Goal: Find specific page/section: Find specific page/section

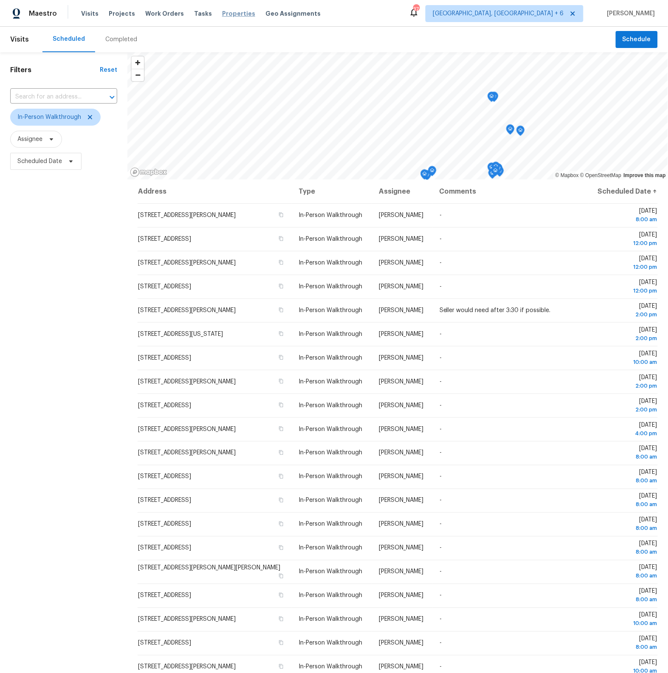
click at [224, 13] on span "Properties" at bounding box center [238, 13] width 33 height 8
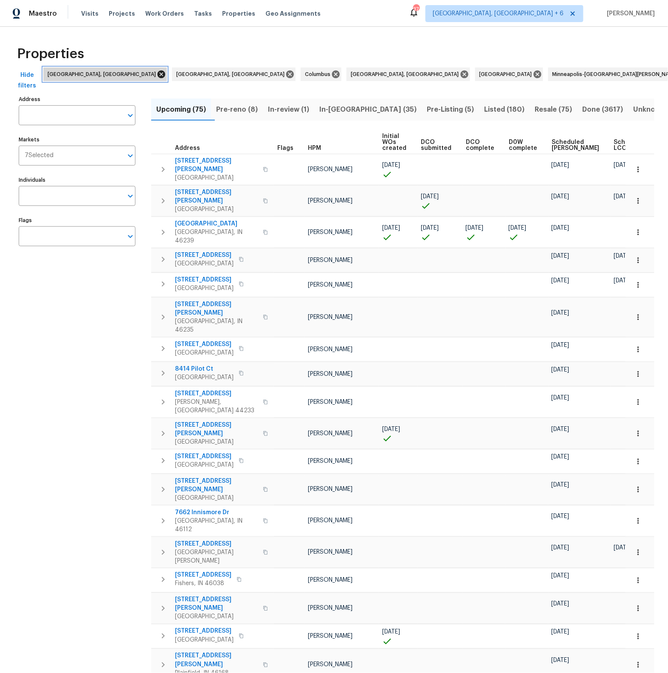
click at [157, 73] on icon at bounding box center [161, 74] width 9 height 9
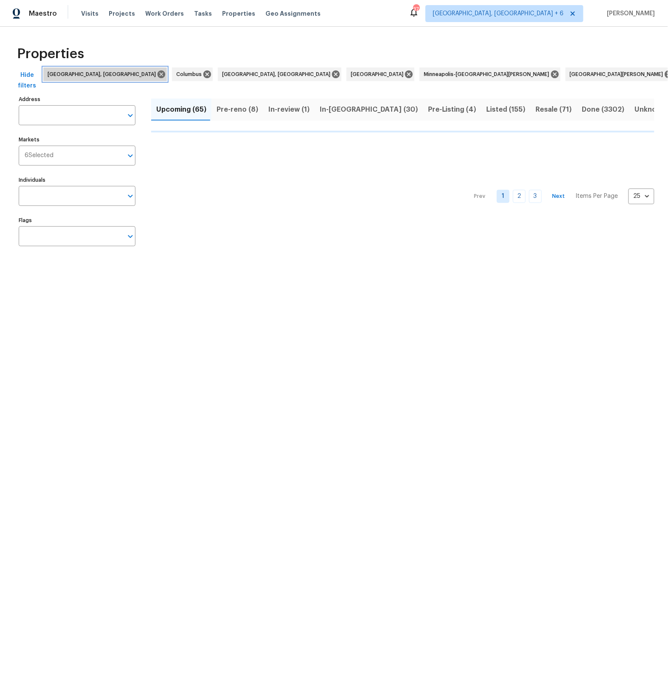
click at [157, 73] on icon at bounding box center [161, 74] width 9 height 9
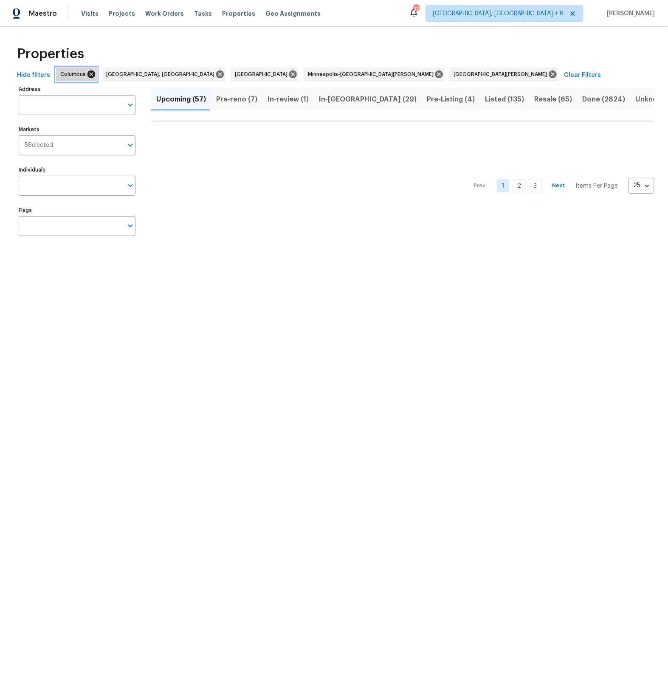
click at [87, 73] on icon at bounding box center [91, 74] width 8 height 8
click at [170, 75] on icon at bounding box center [174, 74] width 8 height 8
click at [114, 75] on icon at bounding box center [118, 74] width 9 height 9
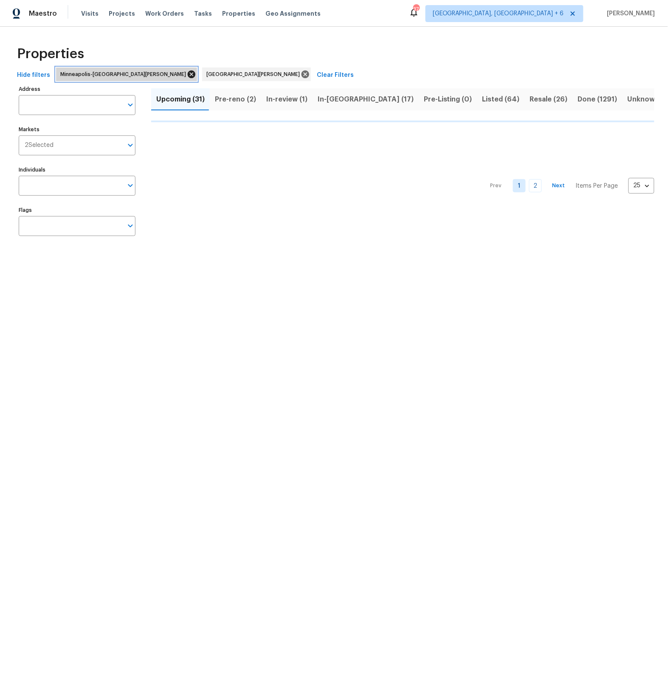
click at [188, 74] on icon at bounding box center [192, 74] width 8 height 8
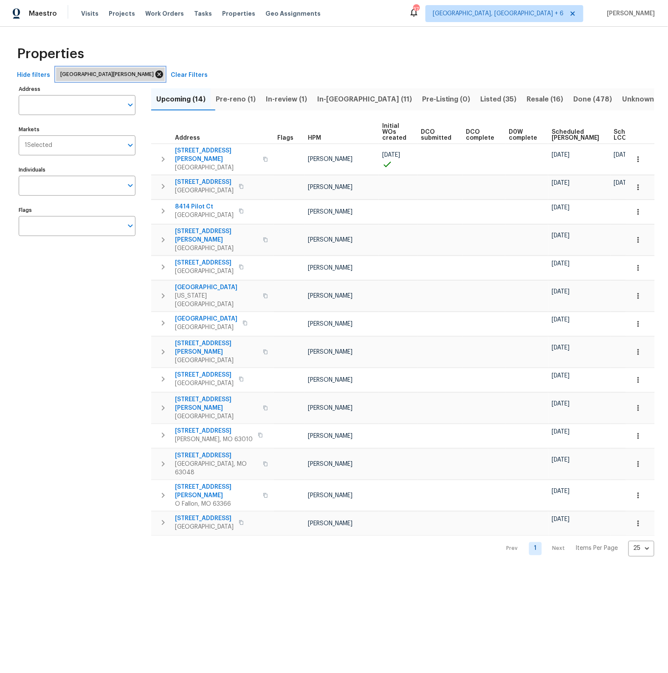
click at [155, 76] on icon at bounding box center [159, 74] width 8 height 8
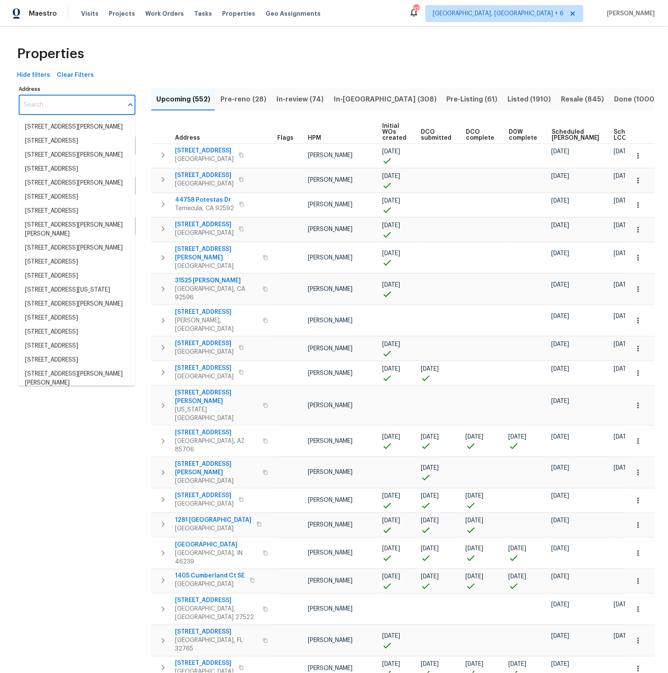
click at [54, 108] on input "Address" at bounding box center [71, 105] width 104 height 20
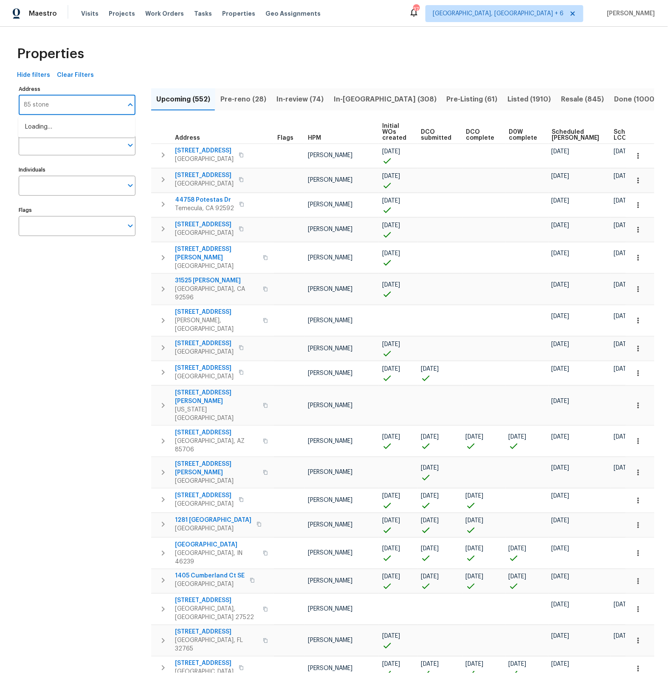
type input "85 stoney"
click at [45, 126] on li "85 Stoney Dr Palm Beach Gardens FL 33410" at bounding box center [76, 127] width 117 height 14
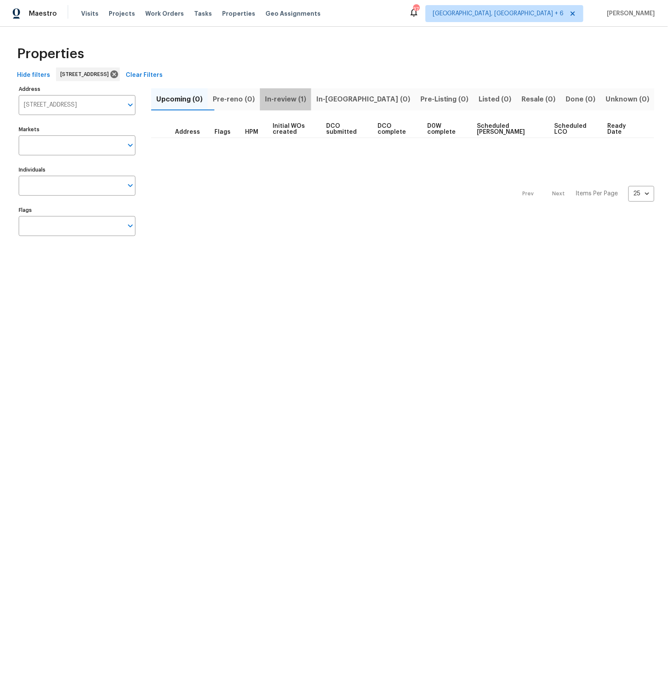
click at [304, 102] on span "In-review (1)" at bounding box center [285, 99] width 41 height 12
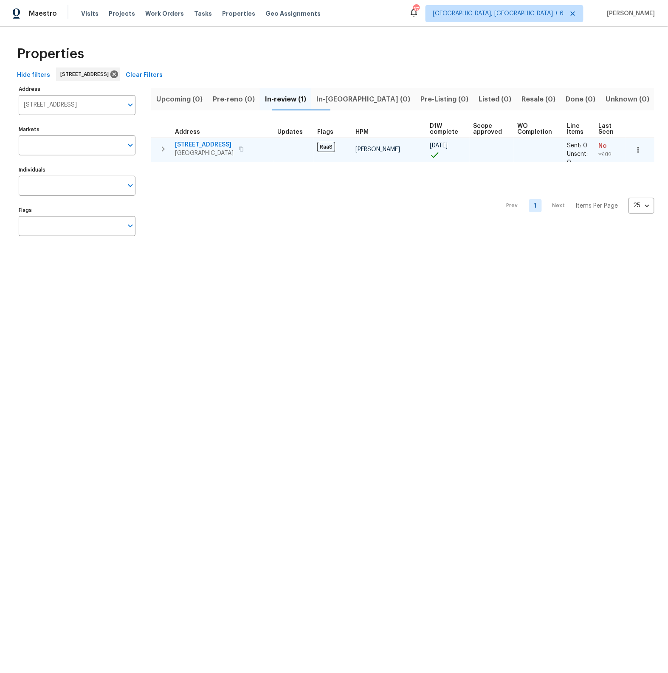
click at [205, 143] on span "85 Stoney Dr" at bounding box center [204, 145] width 59 height 8
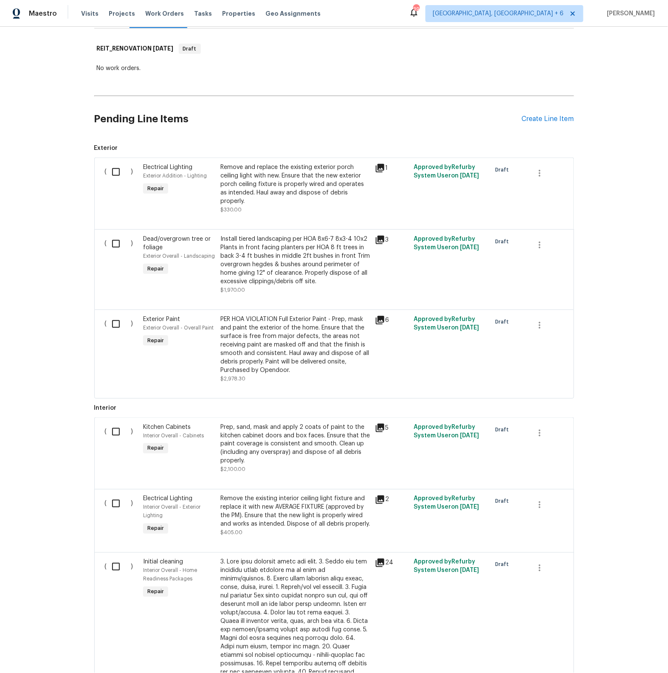
scroll to position [141, 0]
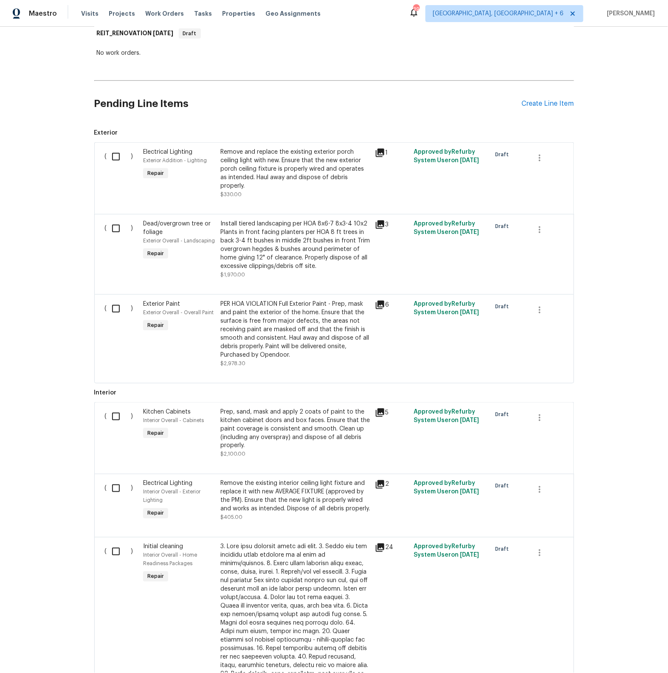
click at [302, 437] on div "Prep, sand, mask and apply 2 coats of paint to the kitchen cabinet doors and bo…" at bounding box center [294, 429] width 149 height 42
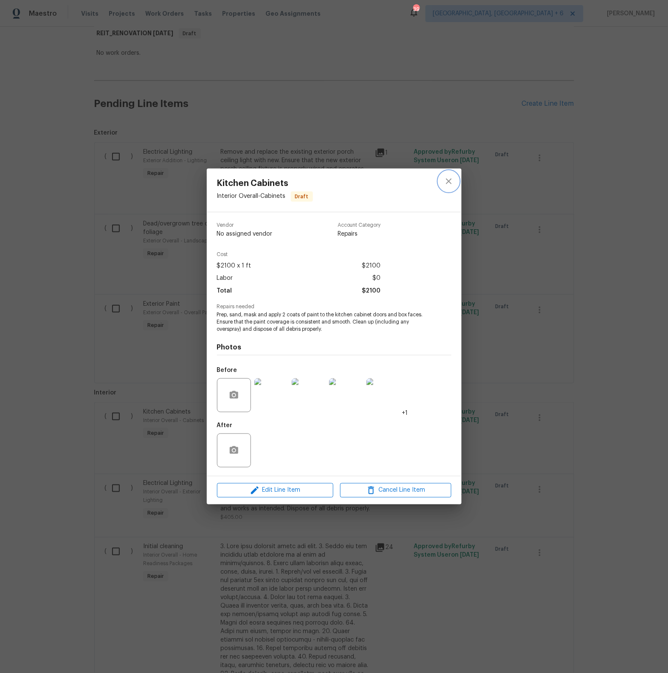
click at [447, 181] on icon "close" at bounding box center [449, 181] width 10 height 10
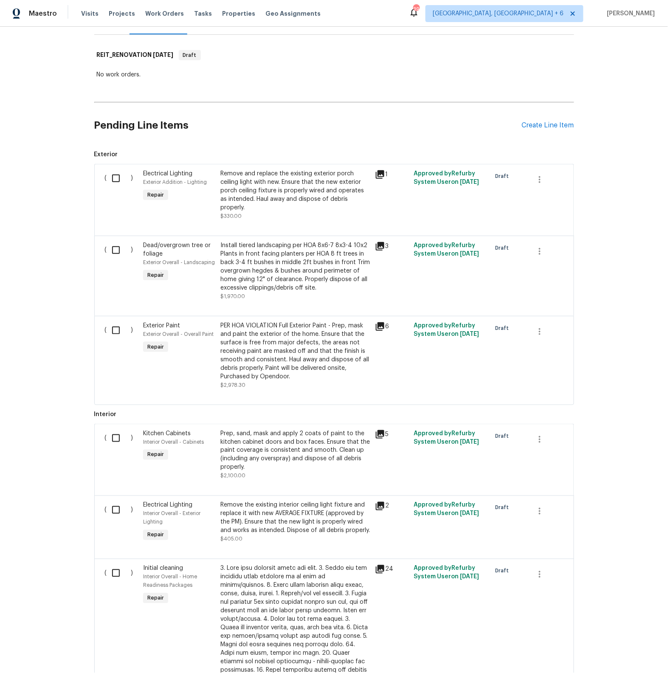
scroll to position [121, 0]
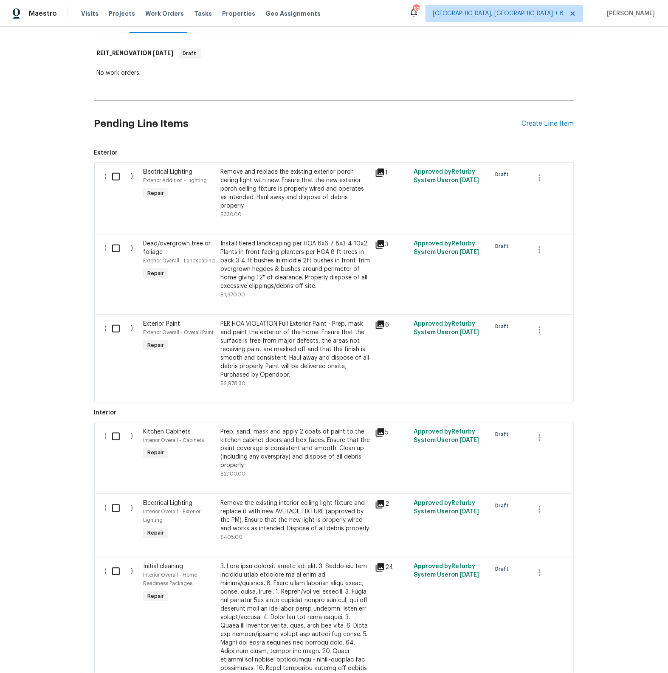
click at [329, 358] on div "PER HOA VIOLATION Full Exterior Paint - Prep, mask and paint the exterior of th…" at bounding box center [294, 349] width 149 height 59
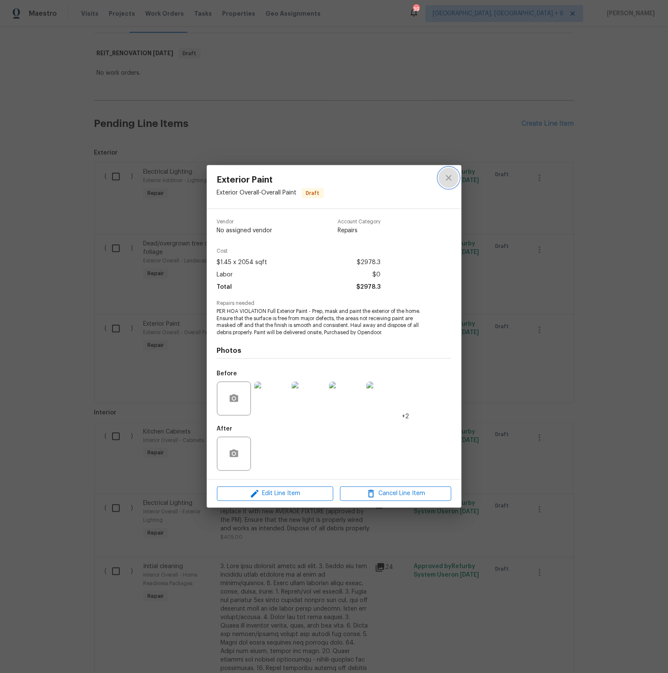
click at [452, 179] on icon "close" at bounding box center [449, 178] width 10 height 10
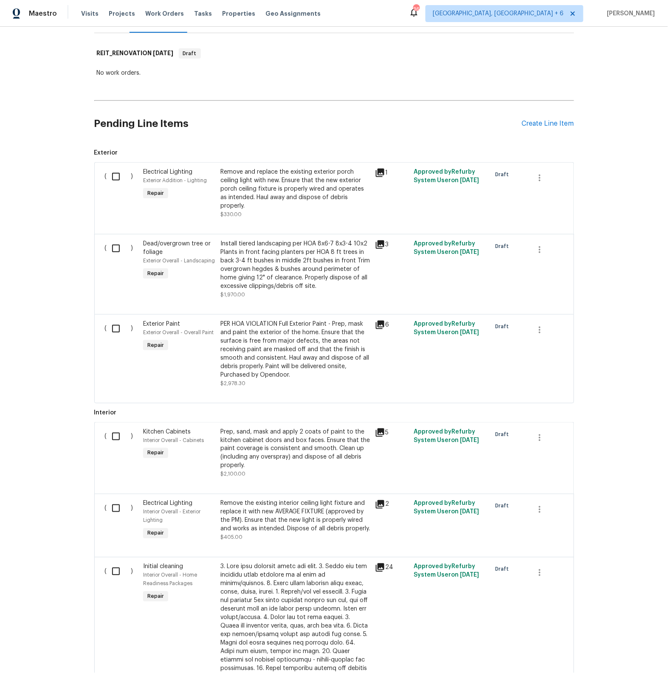
scroll to position [0, 0]
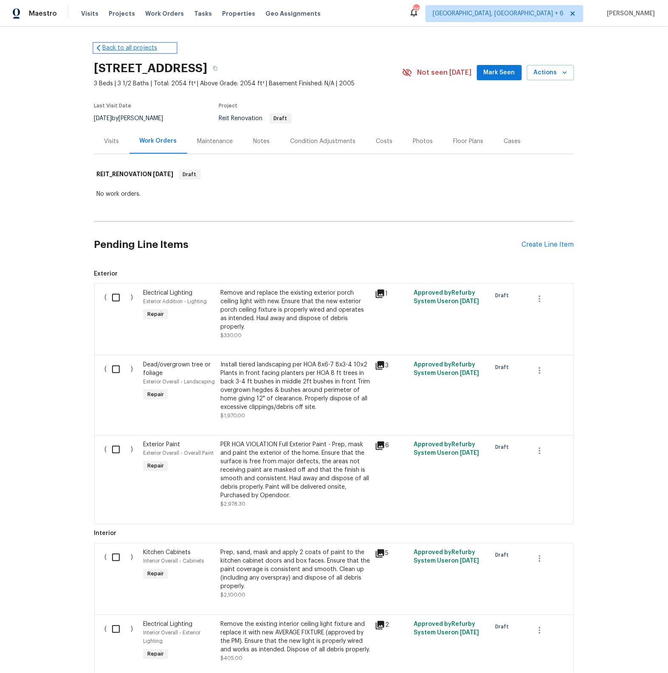
click at [104, 47] on link "Back to all projects" at bounding box center [135, 48] width 82 height 8
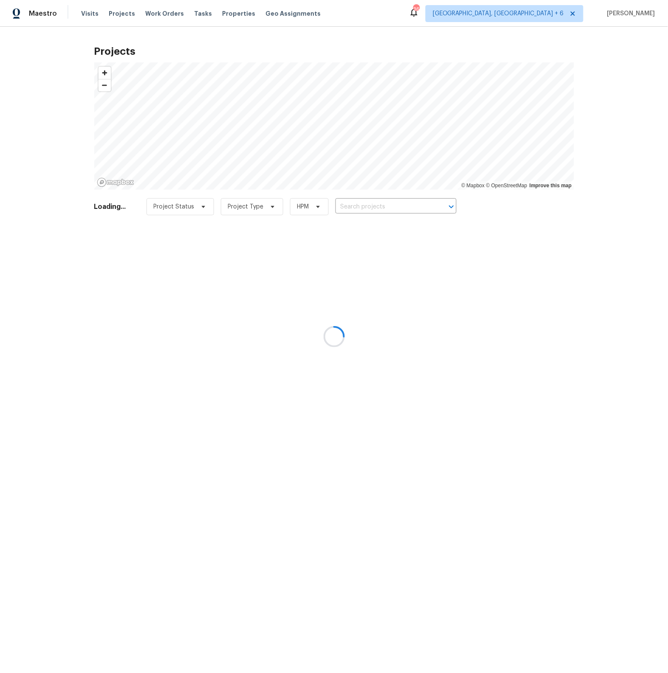
click at [227, 13] on div at bounding box center [334, 336] width 668 height 673
click at [219, 14] on div at bounding box center [334, 336] width 668 height 673
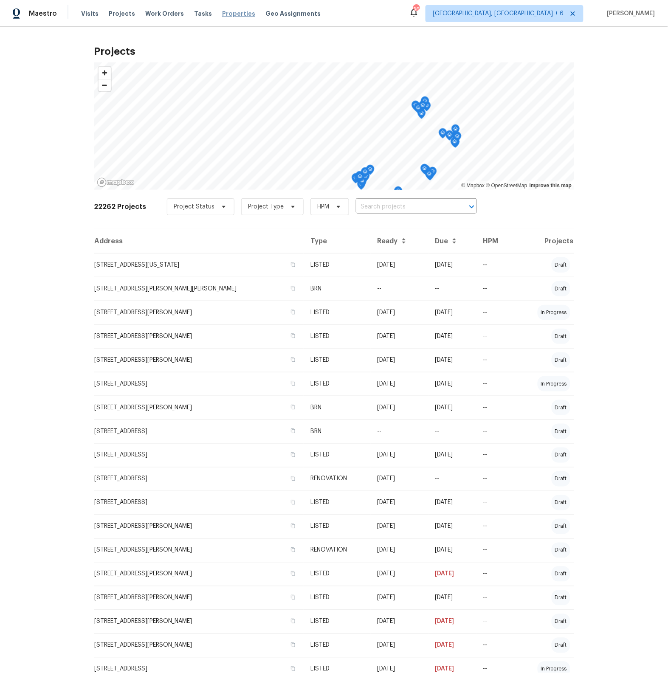
click at [224, 10] on span "Properties" at bounding box center [238, 13] width 33 height 8
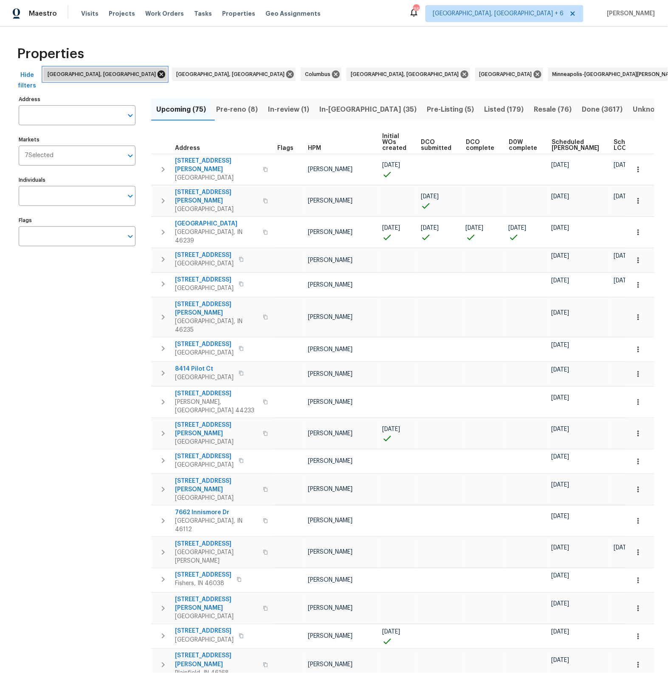
click at [157, 76] on icon at bounding box center [161, 74] width 8 height 8
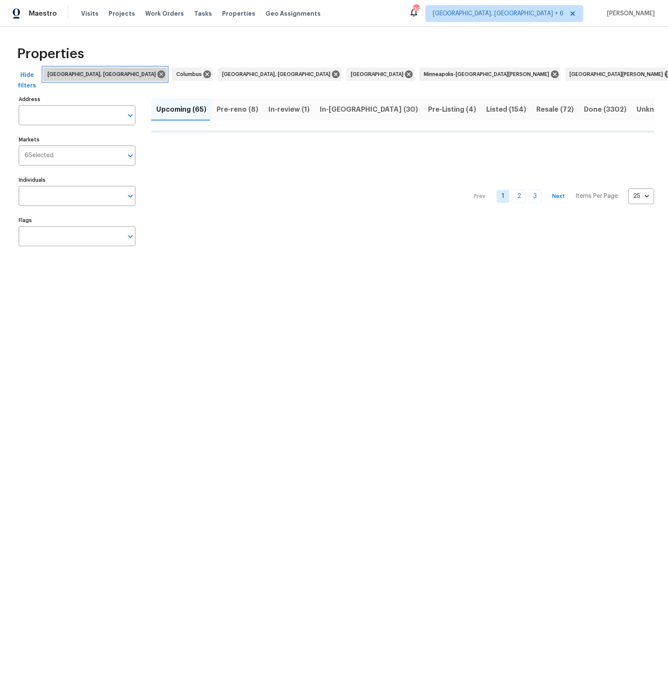
click at [157, 76] on icon at bounding box center [161, 74] width 9 height 9
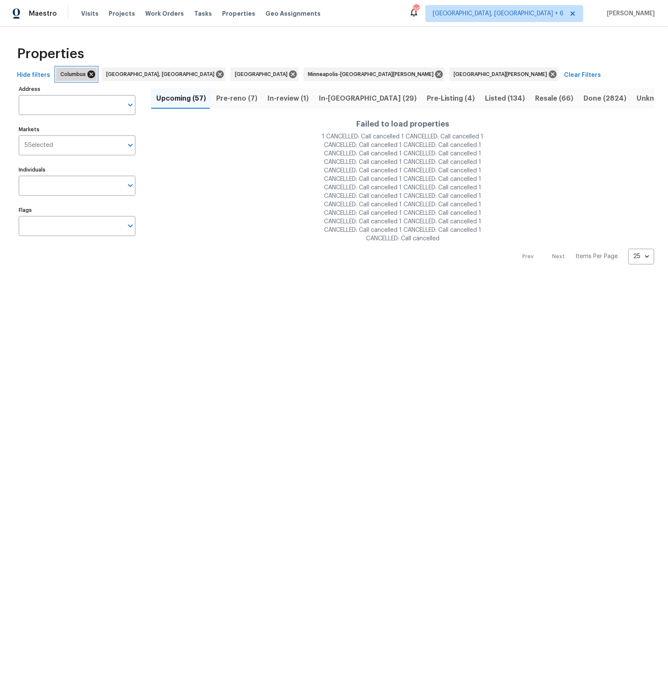
click at [88, 74] on icon at bounding box center [91, 74] width 9 height 9
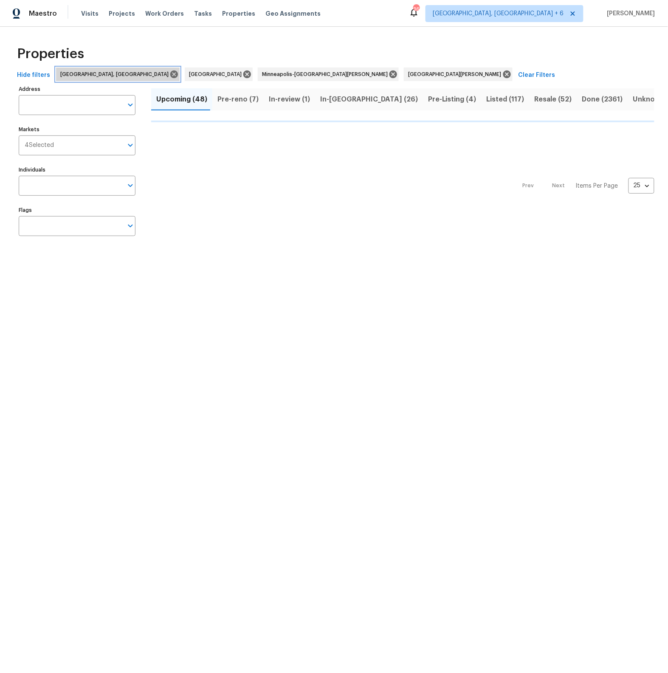
click at [170, 74] on icon at bounding box center [174, 74] width 8 height 8
click at [98, 75] on div "Hide filters Indianapolis Minneapolis-St. Paul St. Louis Clear Filters" at bounding box center [334, 75] width 641 height 16
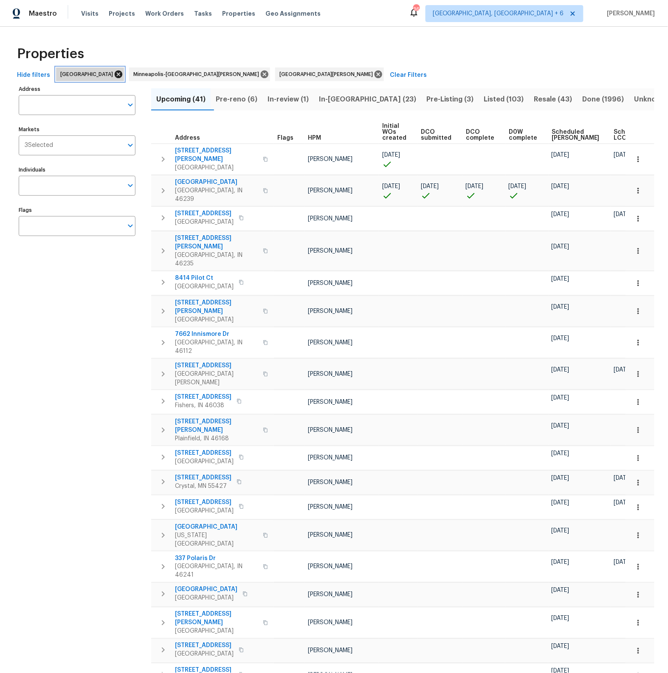
click at [115, 75] on icon at bounding box center [119, 74] width 8 height 8
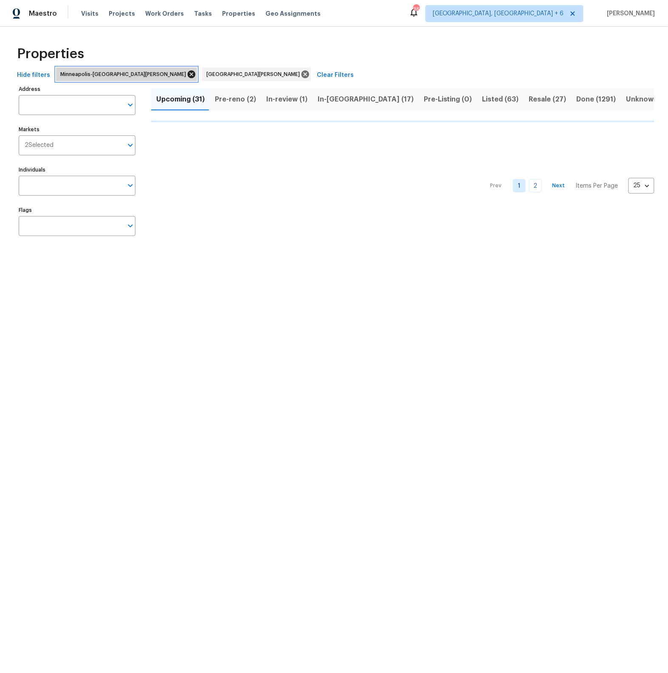
click at [188, 75] on icon at bounding box center [192, 74] width 8 height 8
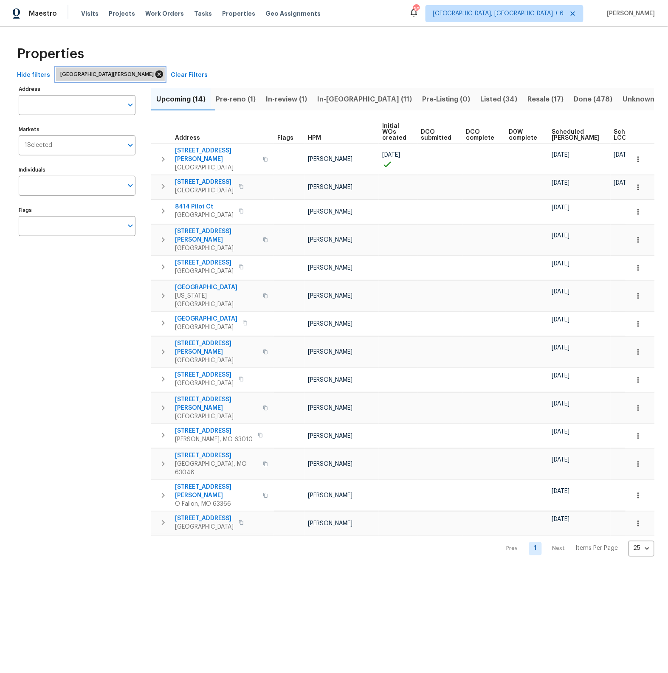
click at [155, 75] on icon at bounding box center [159, 74] width 8 height 8
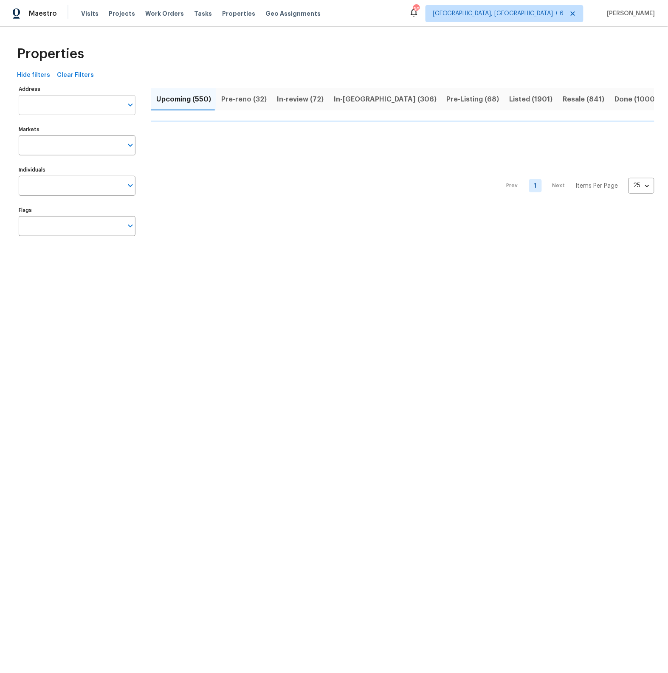
click at [76, 103] on input "Address" at bounding box center [71, 105] width 104 height 20
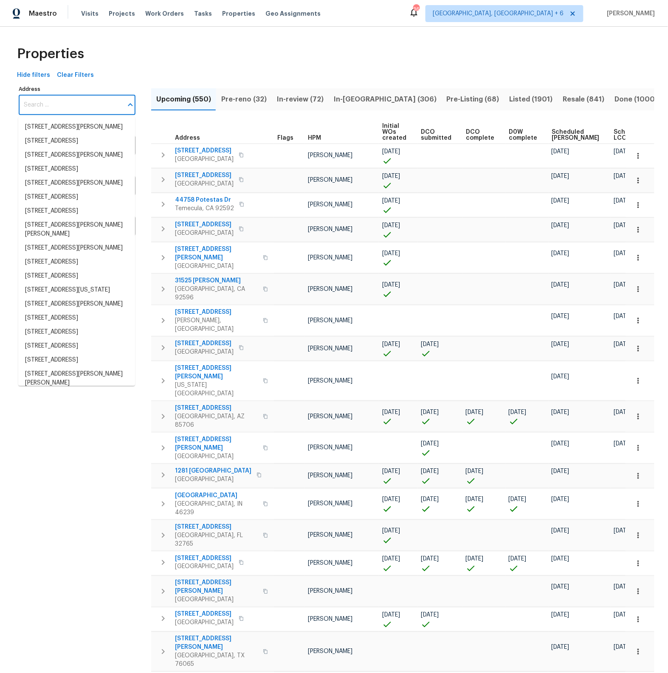
click at [76, 103] on input "Address" at bounding box center [71, 105] width 104 height 20
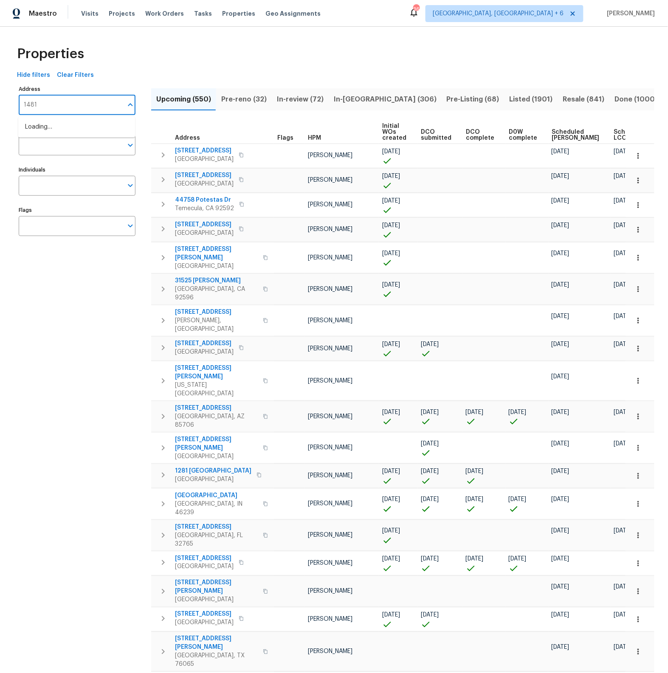
type input "14817"
click at [76, 124] on li "14817 Farnham Way Tampa FL 33624" at bounding box center [76, 127] width 117 height 14
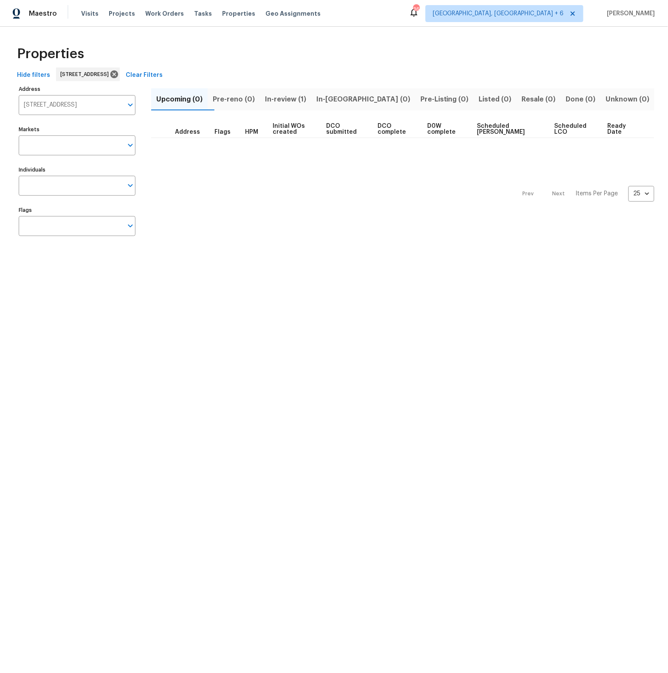
click at [300, 99] on span "In-review (1)" at bounding box center [285, 99] width 41 height 12
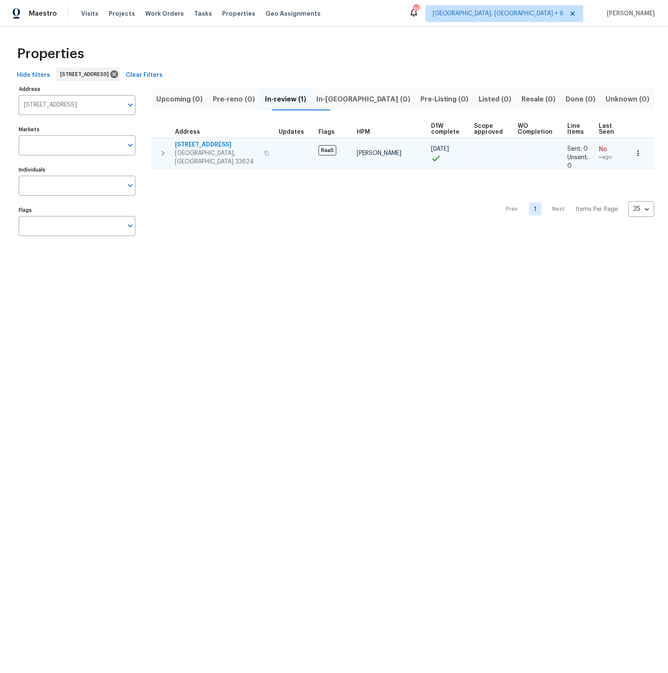
click at [217, 144] on span "14817 Farnham Way" at bounding box center [217, 145] width 84 height 8
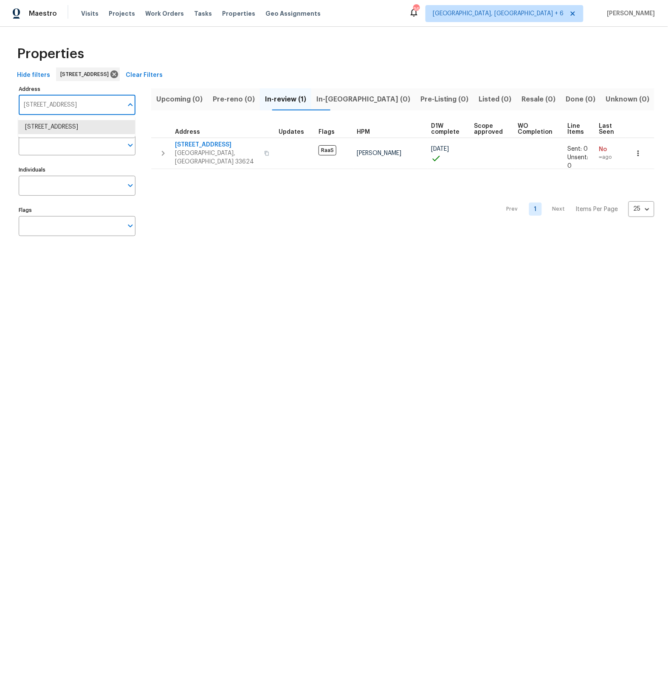
click at [49, 105] on input "14817 Farnham Way Tampa FL 33624" at bounding box center [71, 105] width 104 height 20
type input "234 tahquitz"
click at [46, 126] on li "234 Tahquitz Pl Palmdale CA 93550" at bounding box center [76, 127] width 117 height 14
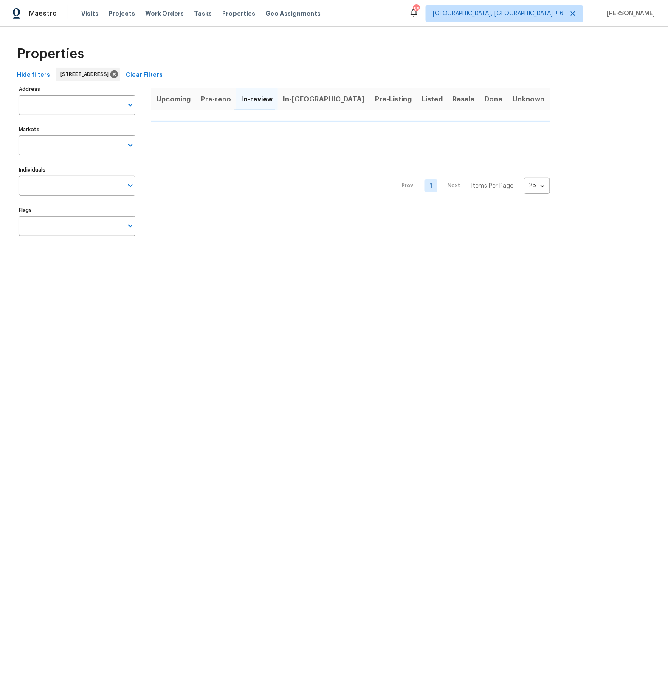
type input "234 Tahquitz Pl Palmdale CA 93550"
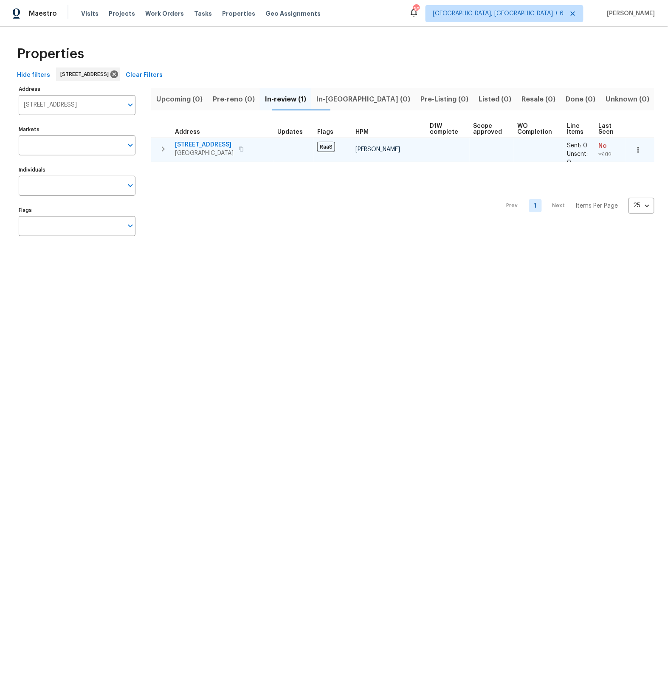
click at [196, 145] on span "234 Tahquitz Pl" at bounding box center [204, 145] width 59 height 8
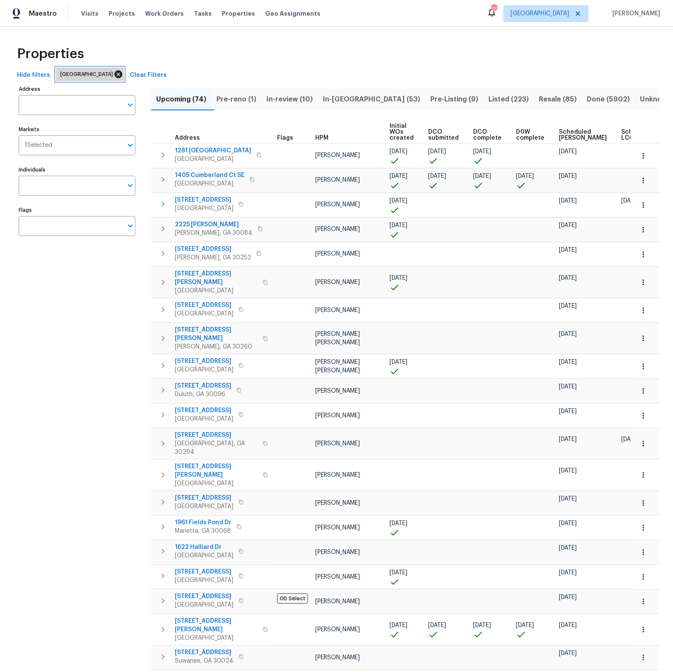
click at [115, 75] on icon at bounding box center [119, 74] width 8 height 8
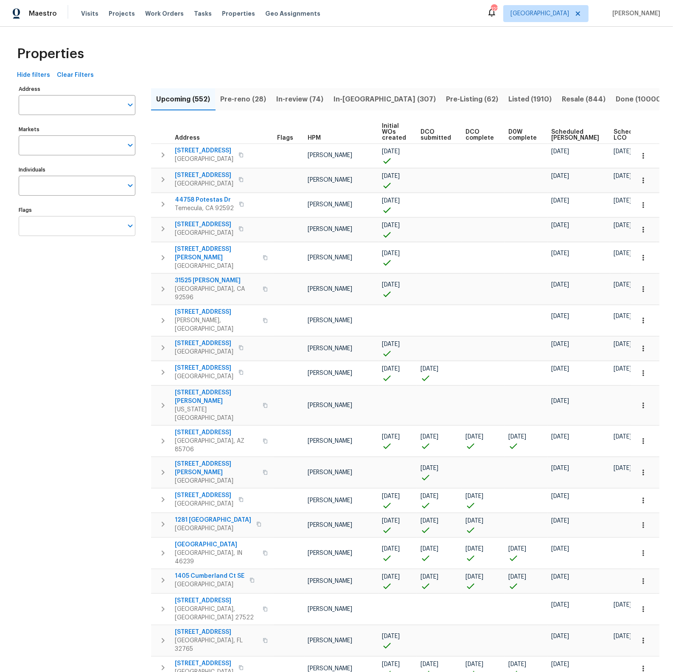
click at [130, 226] on icon "Open" at bounding box center [130, 226] width 5 height 3
click at [36, 276] on input "checkbox" at bounding box center [34, 276] width 18 height 18
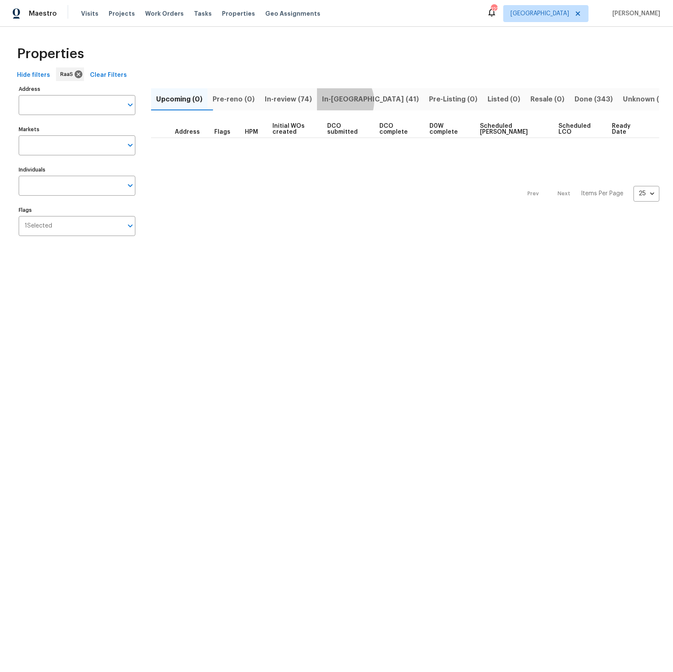
click at [354, 101] on span "In-reno (41)" at bounding box center [370, 99] width 97 height 12
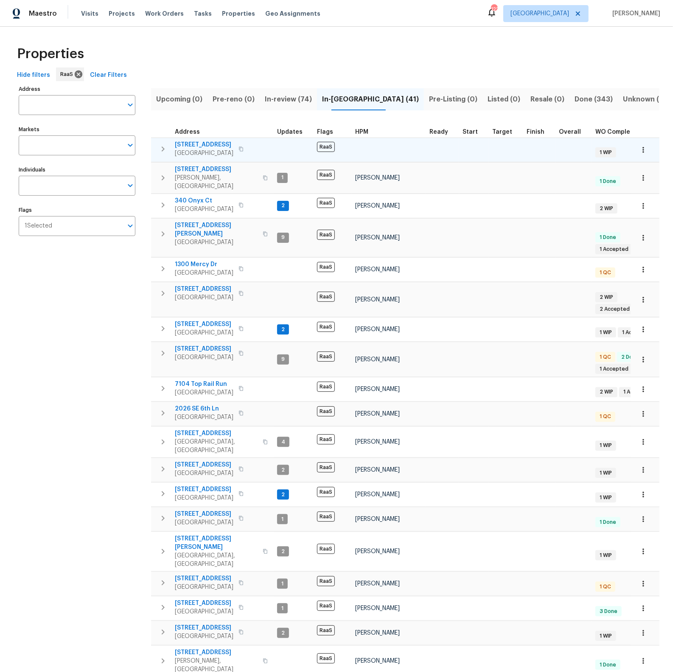
click at [211, 143] on span "2756 Del Ridge Dr" at bounding box center [204, 145] width 59 height 8
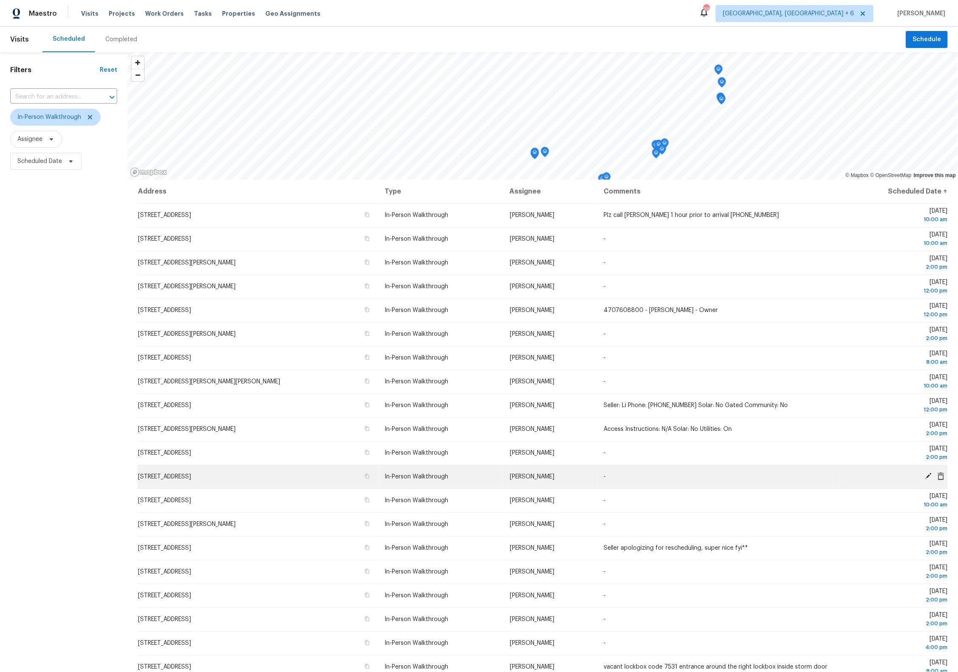
scroll to position [45, 0]
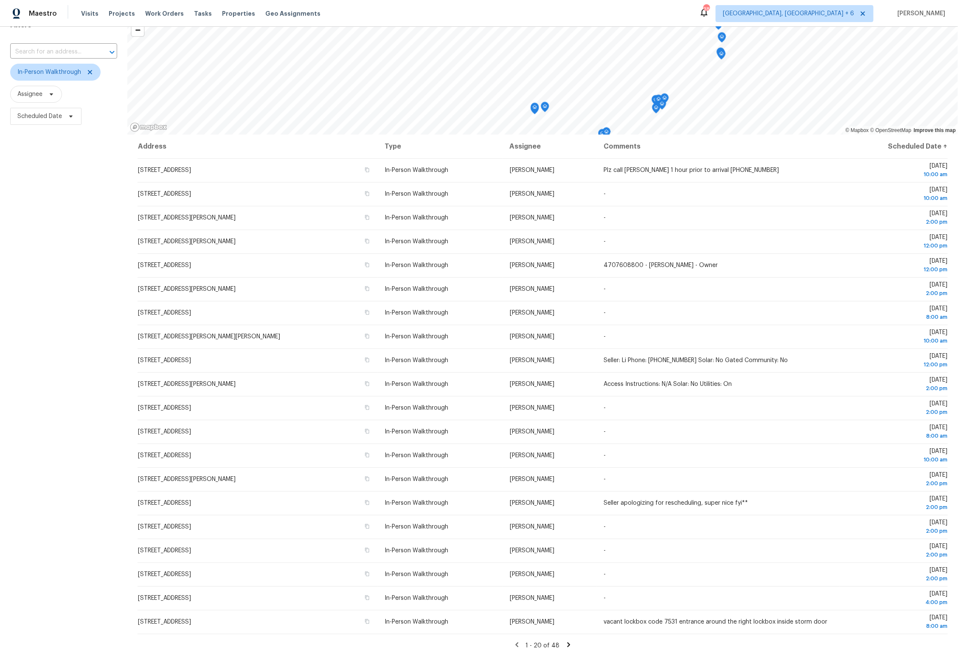
click at [565, 644] on icon at bounding box center [569, 645] width 8 height 8
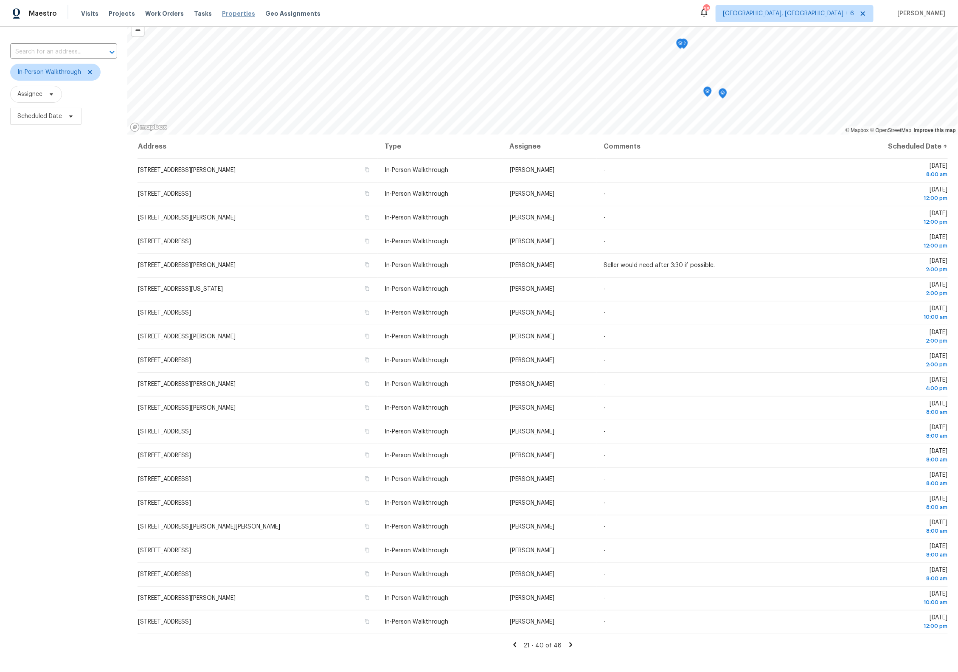
click at [227, 15] on span "Properties" at bounding box center [238, 13] width 33 height 8
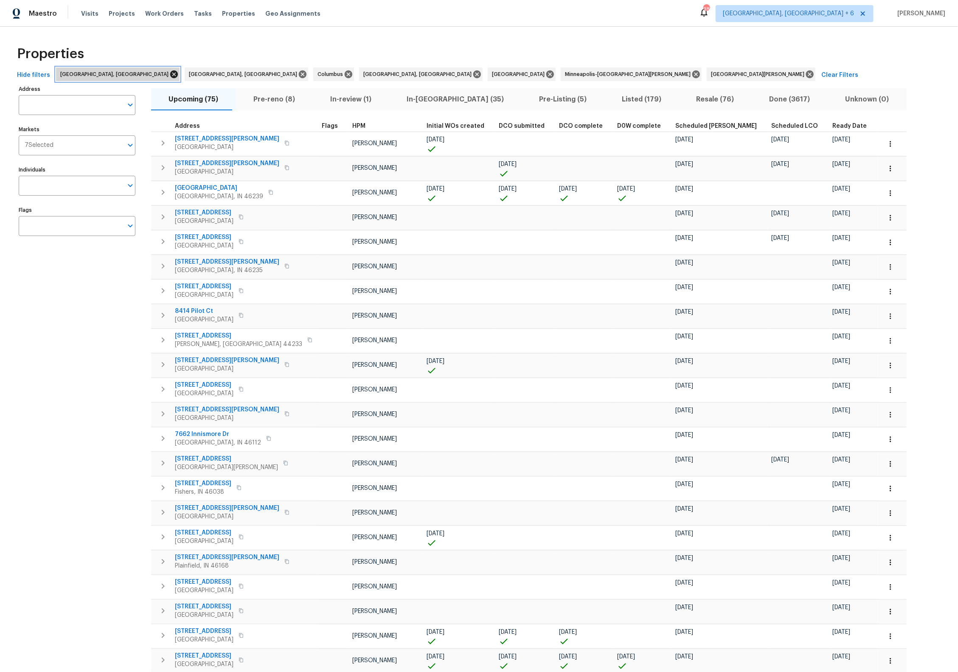
click at [170, 75] on icon at bounding box center [174, 74] width 8 height 8
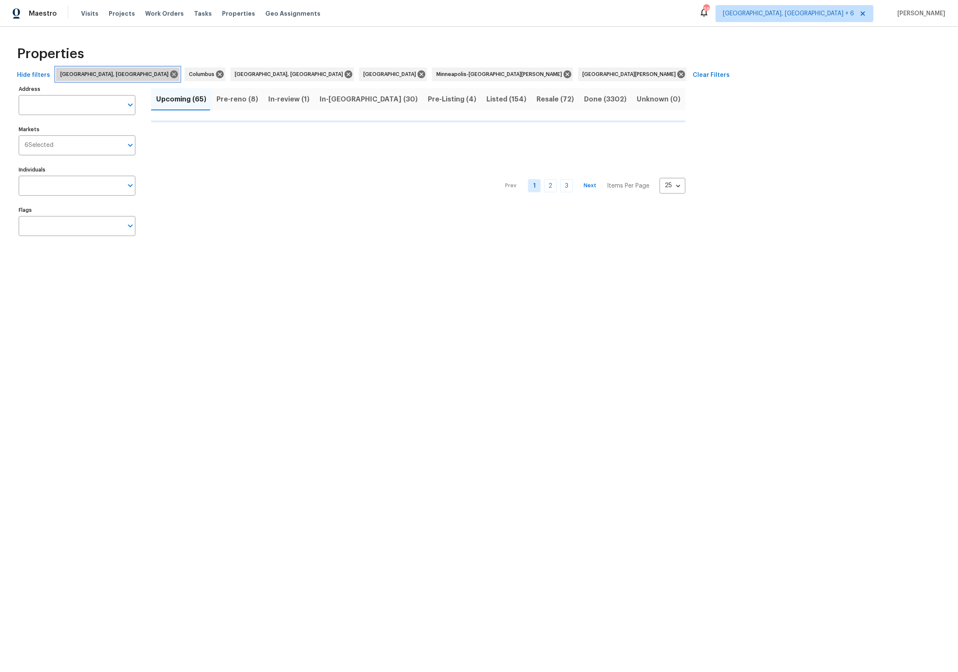
click at [170, 75] on icon at bounding box center [174, 74] width 8 height 8
click at [89, 76] on icon at bounding box center [91, 74] width 8 height 8
click at [170, 76] on icon at bounding box center [174, 74] width 8 height 8
click at [114, 75] on icon at bounding box center [118, 74] width 9 height 9
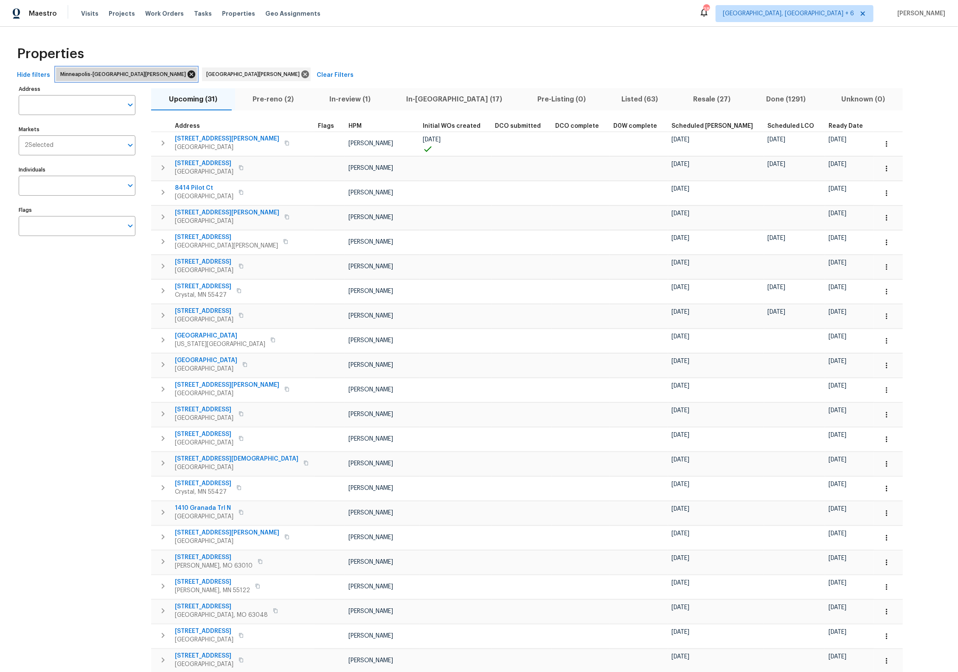
click at [188, 73] on icon at bounding box center [192, 74] width 8 height 8
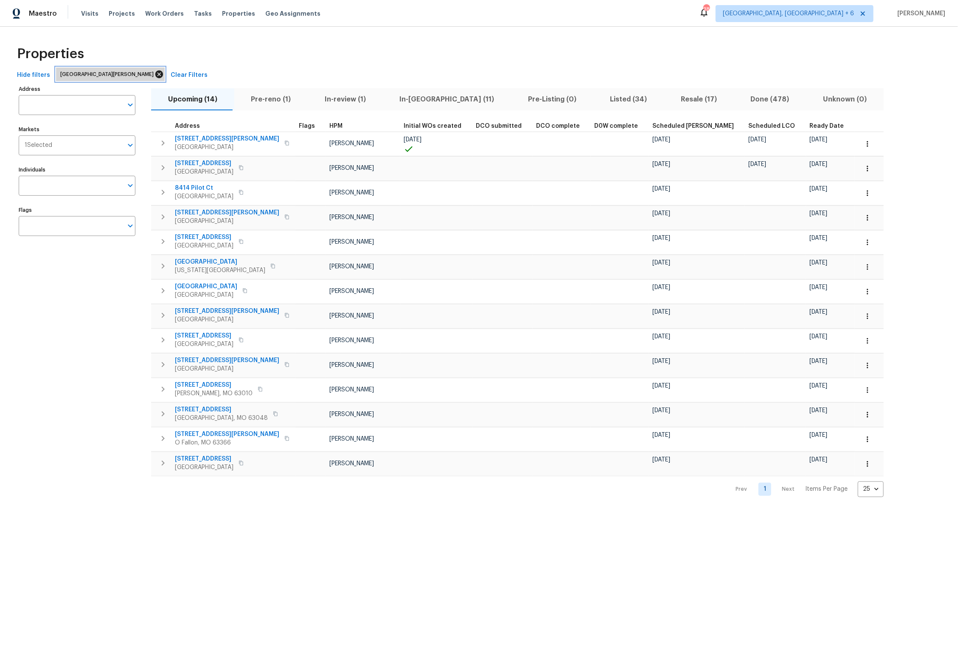
click at [155, 75] on icon at bounding box center [159, 74] width 8 height 8
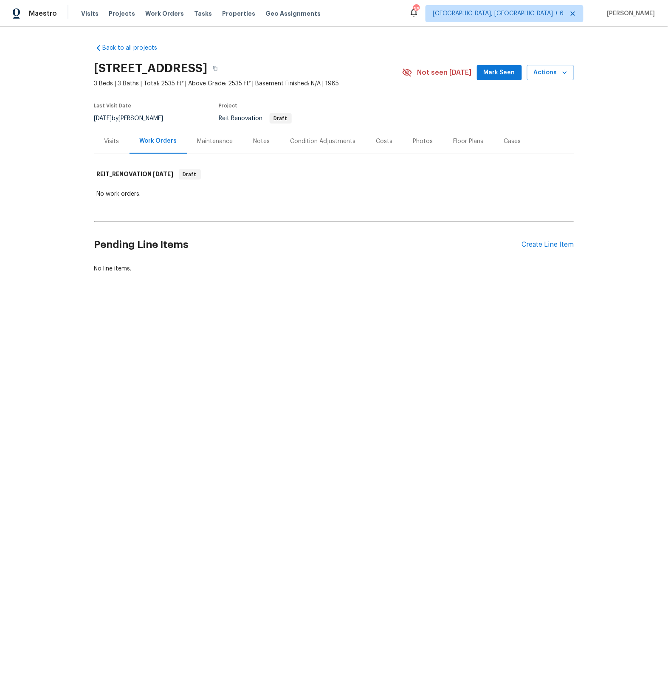
click at [116, 141] on div "Visits" at bounding box center [111, 141] width 15 height 8
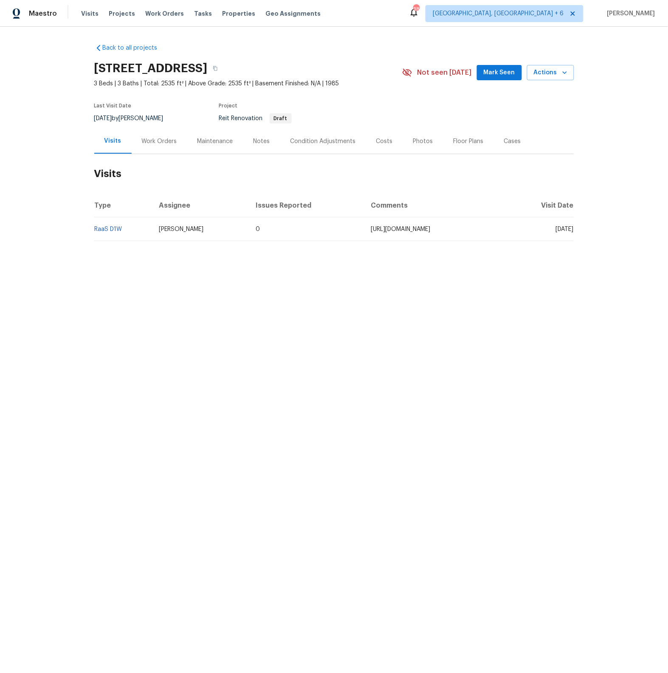
click at [371, 231] on span "https://opendoor.slack.com/archives/C07MY6AKJKG/p1759435474886189" at bounding box center [400, 229] width 59 height 6
drag, startPoint x: 503, startPoint y: 230, endPoint x: 296, endPoint y: 225, distance: 207.2
click at [364, 225] on td "https://opendoor.slack.com/archives/C07MY6AKJKG/p1759435474886189" at bounding box center [436, 229] width 144 height 24
click at [321, 142] on div "Condition Adjustments" at bounding box center [322, 141] width 65 height 8
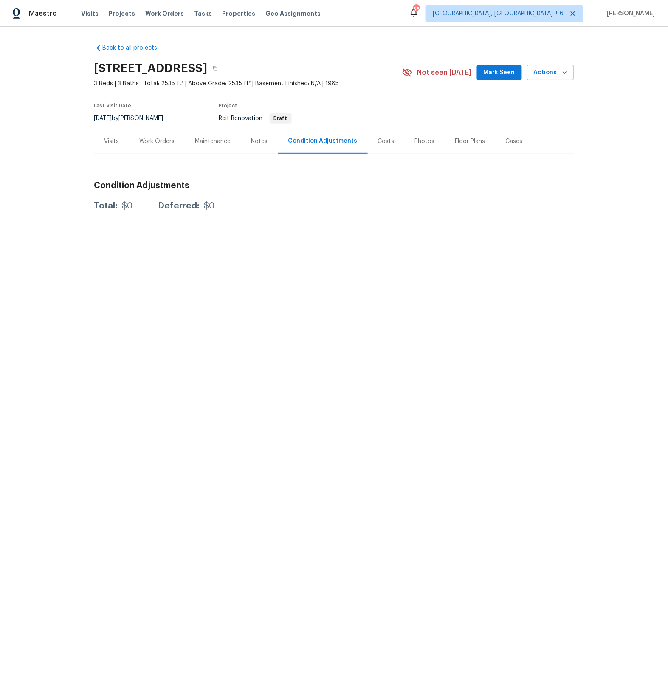
click at [267, 141] on div "Notes" at bounding box center [259, 141] width 17 height 8
click at [223, 142] on div "Maintenance" at bounding box center [213, 141] width 36 height 8
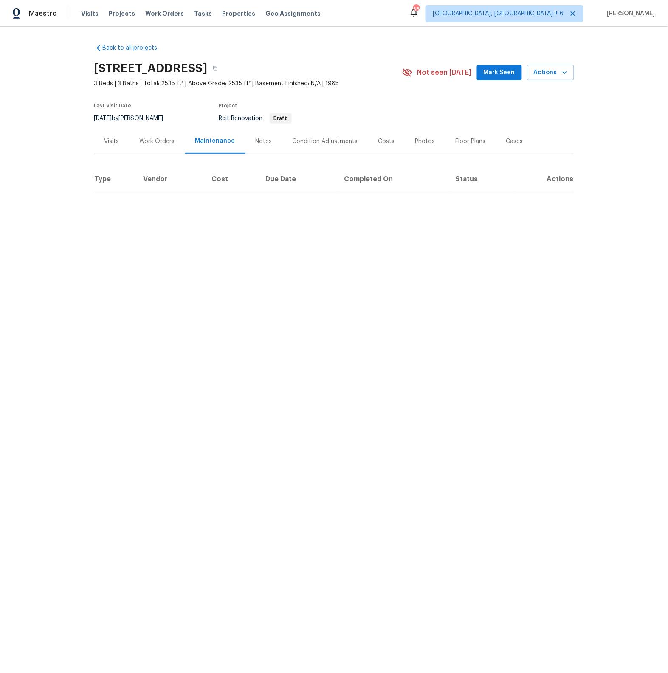
click at [164, 141] on div "Work Orders" at bounding box center [157, 141] width 35 height 8
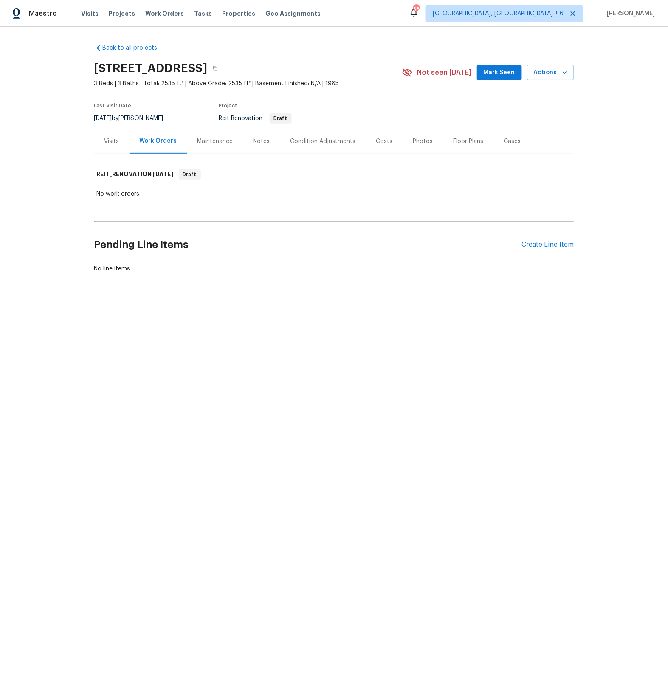
click at [256, 140] on div "Notes" at bounding box center [261, 141] width 17 height 8
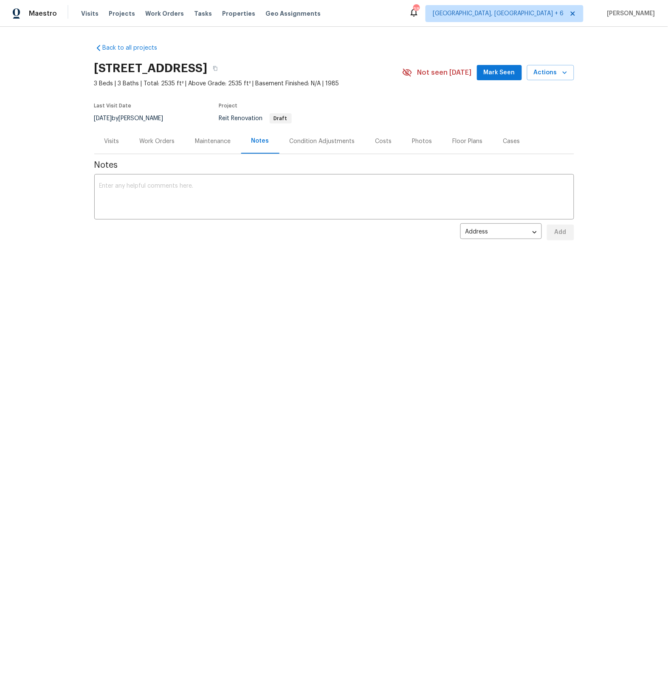
click at [115, 143] on div "Visits" at bounding box center [111, 141] width 15 height 8
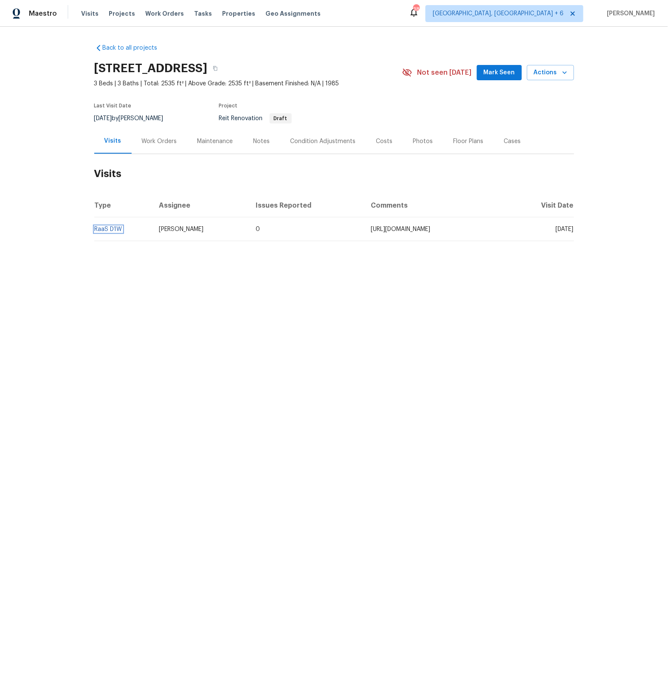
click at [111, 228] on link "RaaS D1W" at bounding box center [109, 229] width 28 height 6
